Goal: Task Accomplishment & Management: Manage account settings

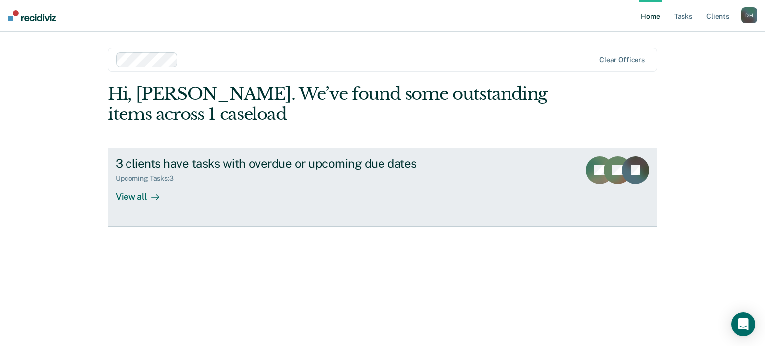
click at [131, 201] on div "View all" at bounding box center [144, 192] width 56 height 19
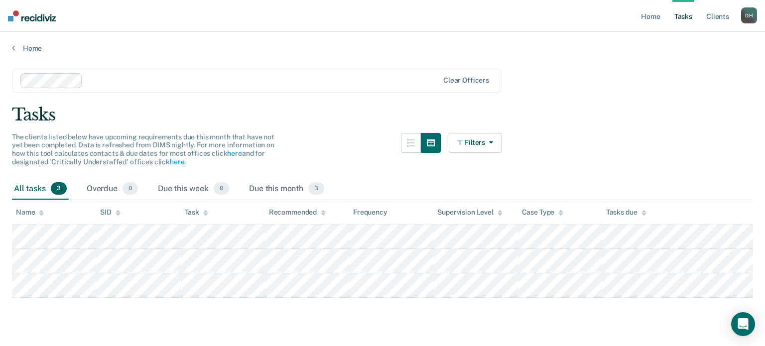
click at [48, 16] on img at bounding box center [32, 15] width 48 height 11
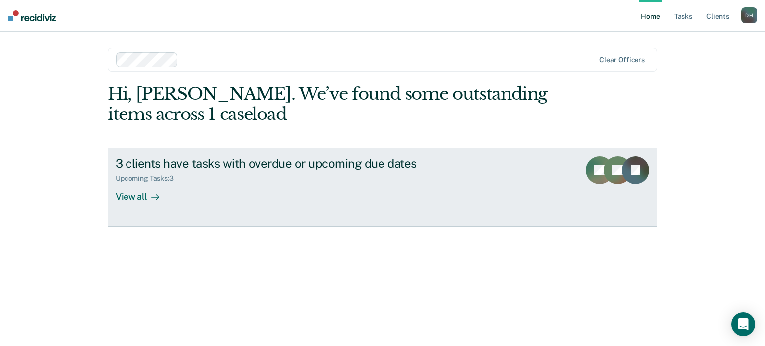
click at [135, 193] on div "View all" at bounding box center [144, 192] width 56 height 19
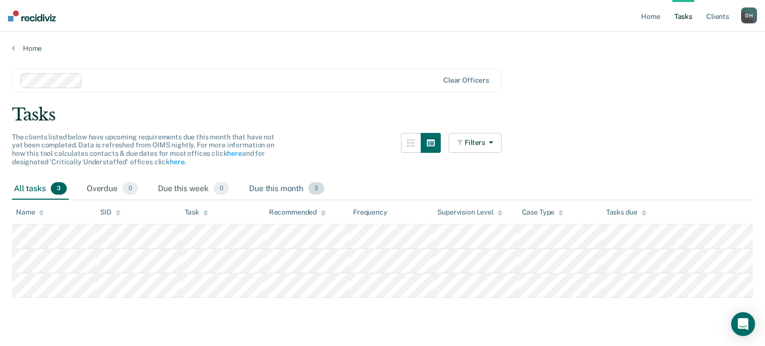
click at [263, 194] on div "Due this month 3" at bounding box center [286, 189] width 79 height 22
click at [36, 191] on div "All tasks 3" at bounding box center [40, 189] width 57 height 22
click at [750, 15] on div "D H" at bounding box center [749, 15] width 16 height 16
click at [695, 53] on link "How it works" at bounding box center [709, 53] width 80 height 8
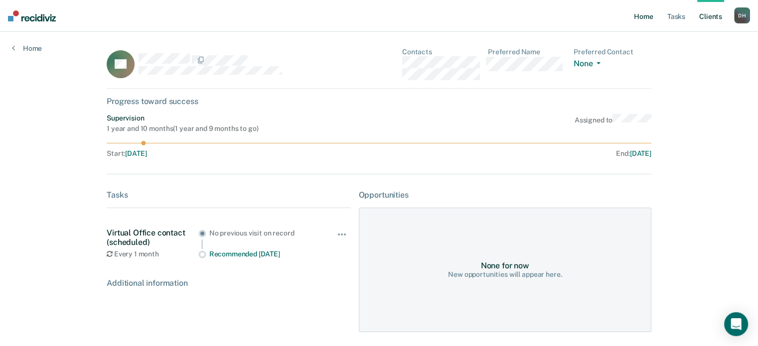
click at [641, 16] on link "Home" at bounding box center [643, 16] width 23 height 32
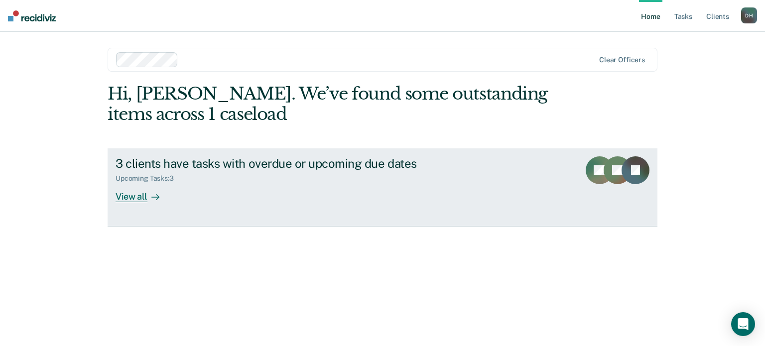
click at [128, 196] on div "View all" at bounding box center [144, 192] width 56 height 19
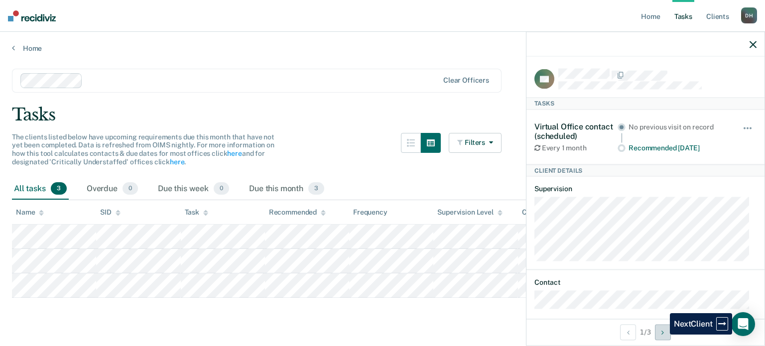
click at [662, 335] on icon "Next Client" at bounding box center [662, 332] width 2 height 7
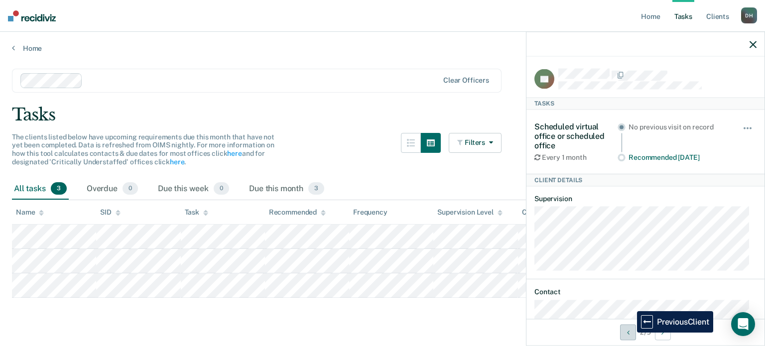
click at [630, 333] on button "Previous Client" at bounding box center [628, 332] width 16 height 16
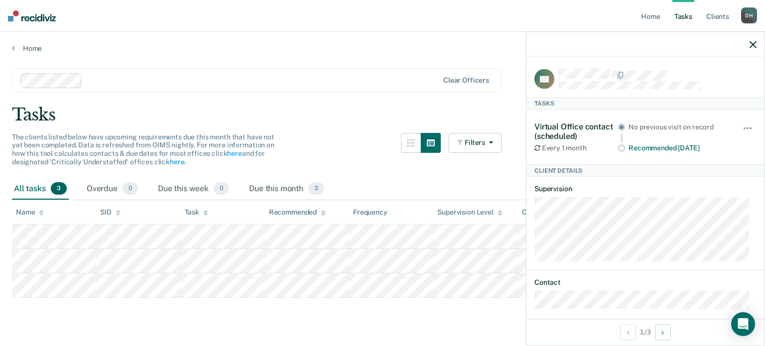
click at [559, 314] on div "PB Tasks Virtual Office contact (scheduled) Every 1 month No previous visit on …" at bounding box center [645, 188] width 238 height 262
click at [741, 125] on button "button" at bounding box center [748, 133] width 17 height 16
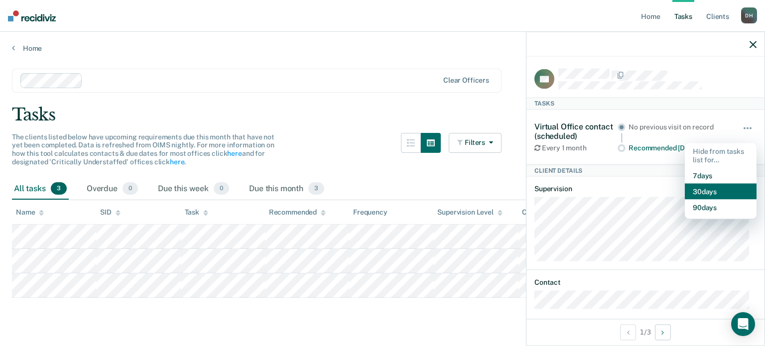
click at [698, 191] on button "30 days" at bounding box center [721, 192] width 72 height 16
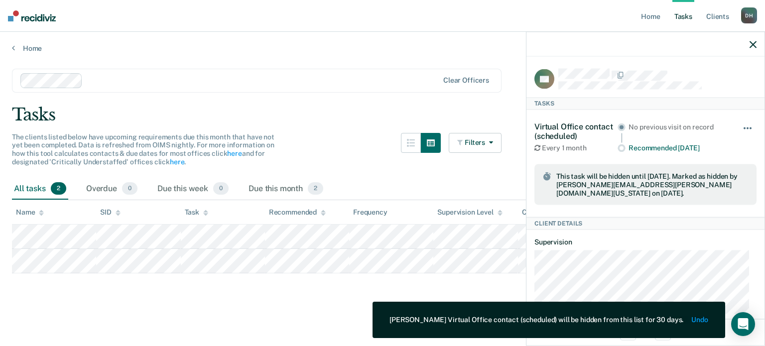
click at [741, 125] on button "button" at bounding box center [748, 133] width 17 height 16
click at [705, 155] on button "Unhide" at bounding box center [721, 155] width 56 height 16
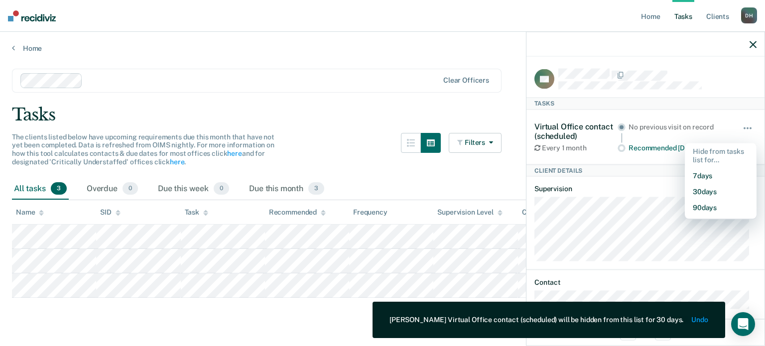
click at [707, 149] on div "Virtual Office contact (scheduled) Every 1 month No previous visit on record Re…" at bounding box center [645, 137] width 222 height 30
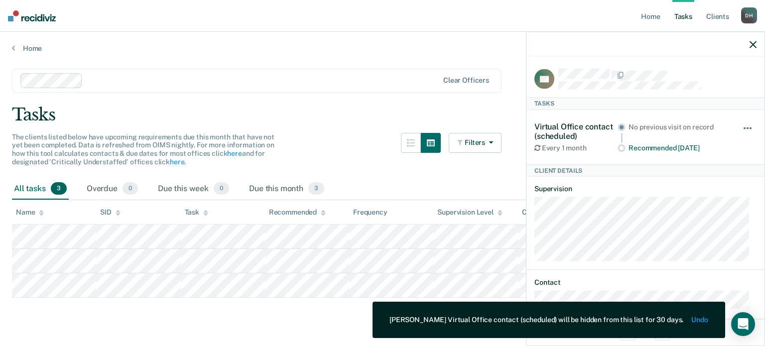
click at [744, 127] on span "button" at bounding box center [745, 128] width 2 height 2
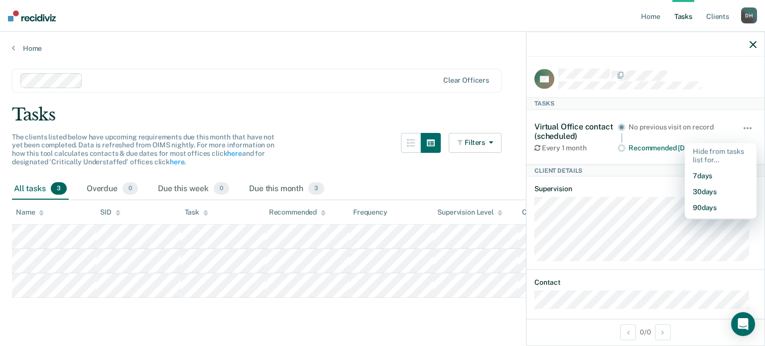
click at [713, 154] on div "Virtual Office contact (scheduled) Every 1 month No previous visit on record Re…" at bounding box center [645, 137] width 222 height 54
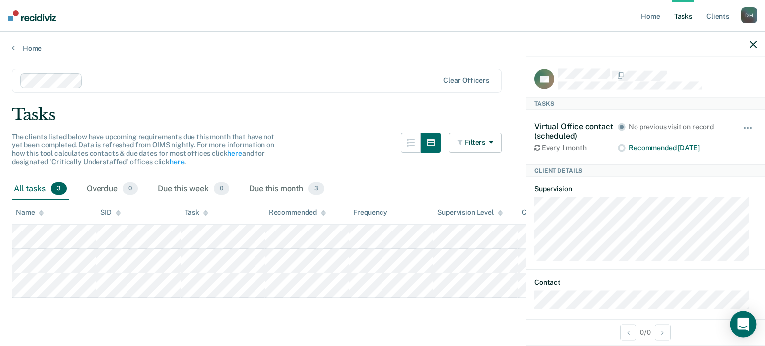
click at [742, 324] on icon "Open Intercom Messenger" at bounding box center [742, 324] width 11 height 13
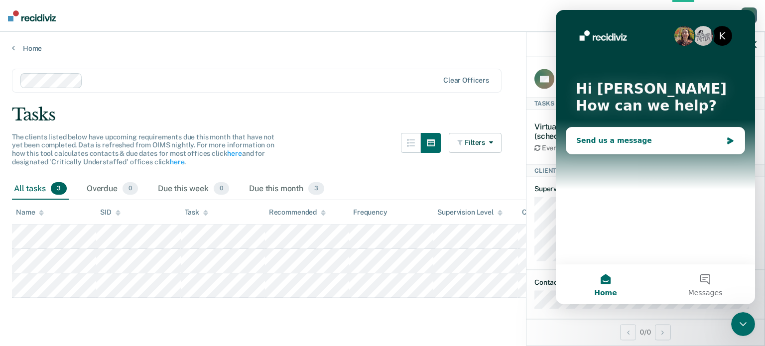
click at [625, 140] on div "Send us a message" at bounding box center [649, 140] width 146 height 10
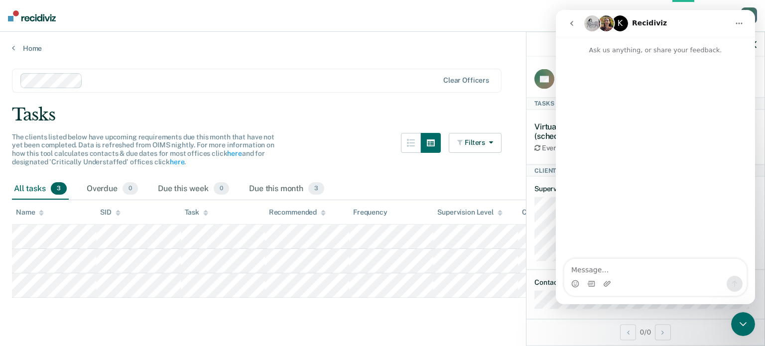
click at [569, 21] on icon "go back" at bounding box center [572, 23] width 8 height 8
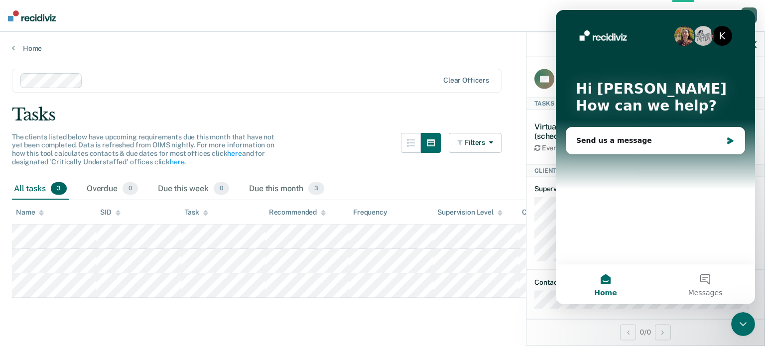
click at [741, 322] on icon "Close Intercom Messenger" at bounding box center [743, 324] width 12 height 12
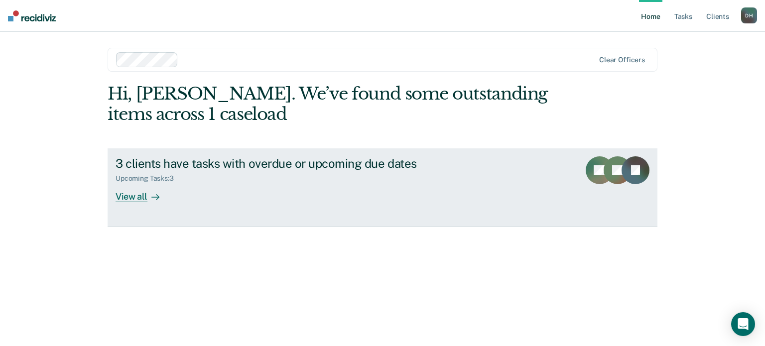
click at [137, 197] on div "View all" at bounding box center [144, 192] width 56 height 19
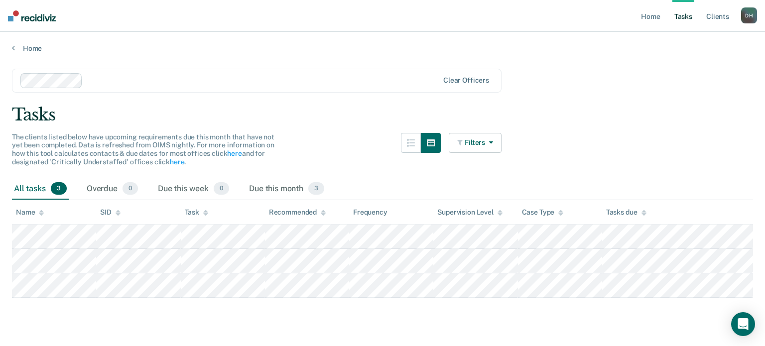
click at [495, 143] on button "Filters" at bounding box center [475, 143] width 53 height 20
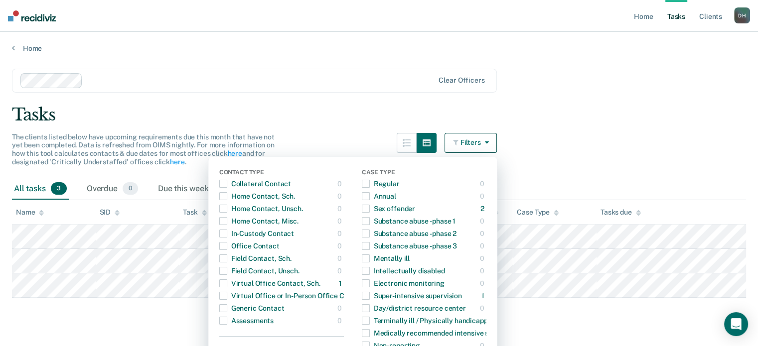
drag, startPoint x: 324, startPoint y: 109, endPoint x: 324, endPoint y: 102, distance: 7.0
click at [324, 105] on div "Tasks" at bounding box center [379, 115] width 734 height 20
